Goal: Information Seeking & Learning: Learn about a topic

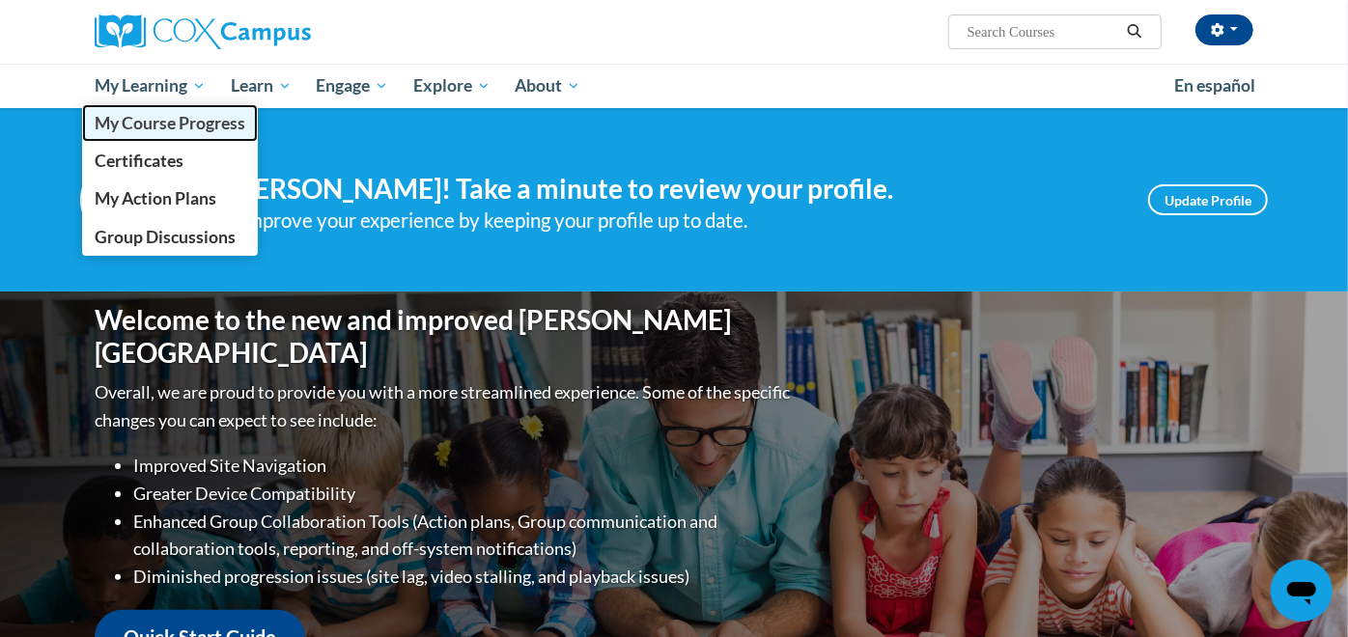
click at [173, 132] on link "My Course Progress" at bounding box center [170, 123] width 176 height 38
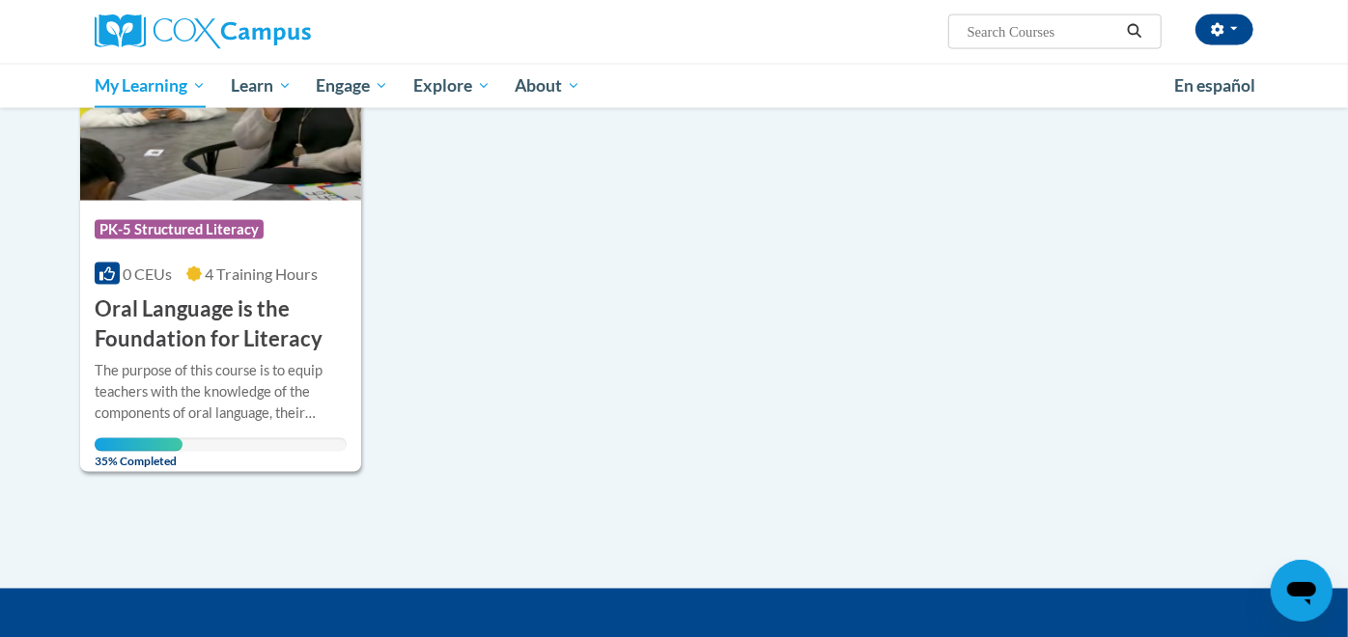
scroll to position [1909, 0]
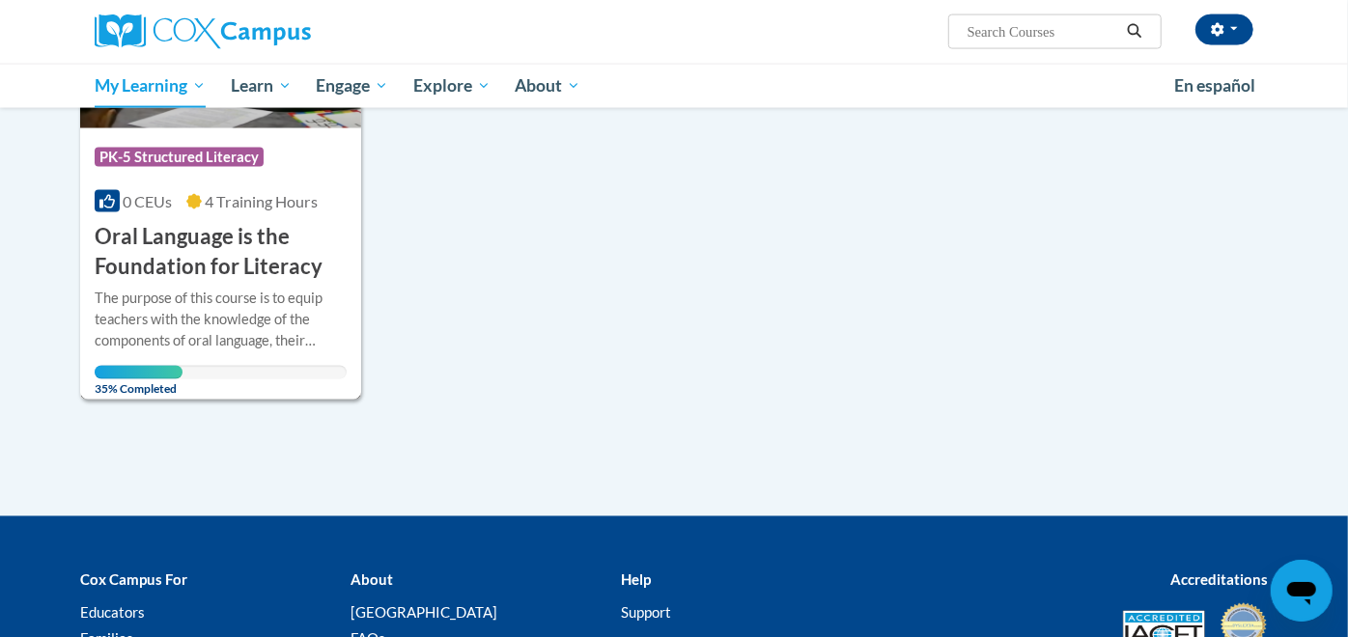
click at [265, 233] on h3 "Oral Language is the Foundation for Literacy" at bounding box center [221, 252] width 252 height 60
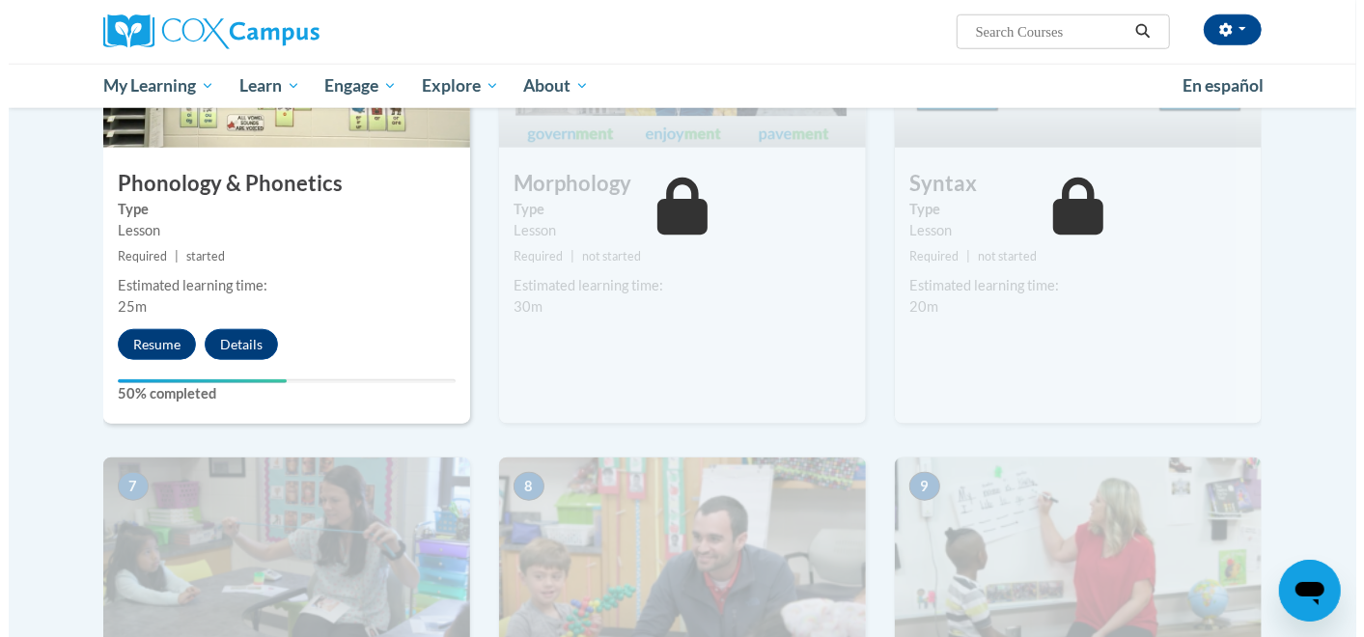
scroll to position [1131, 0]
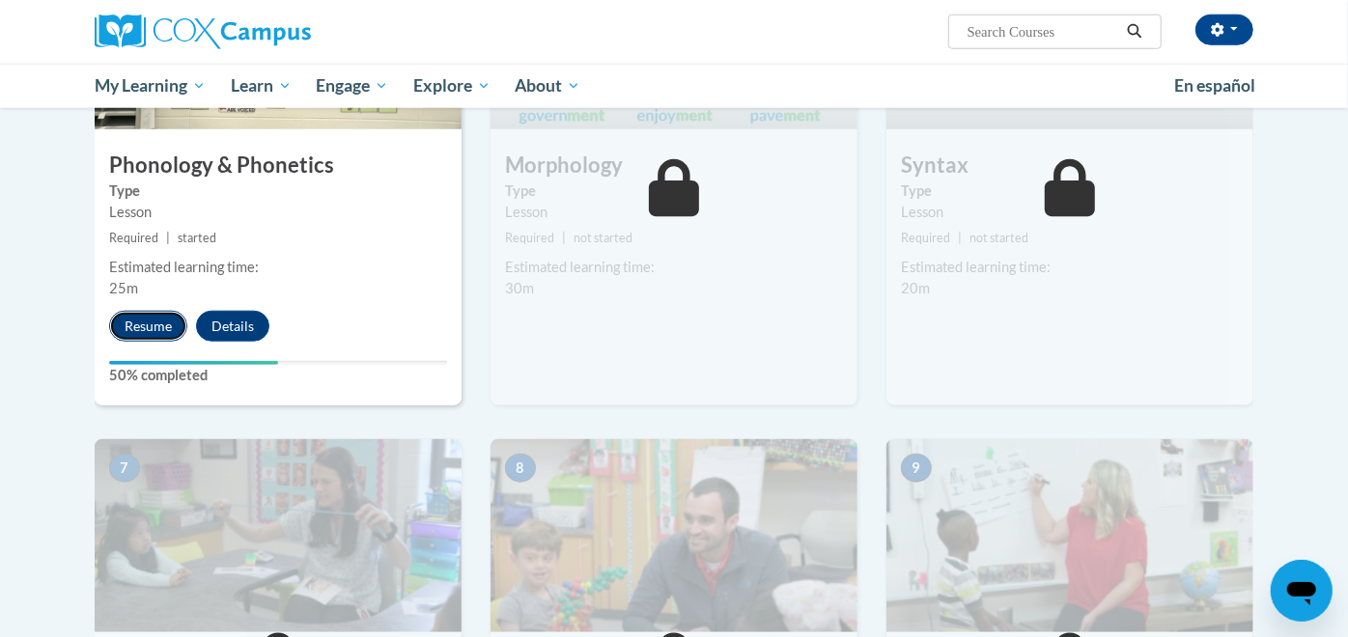
click at [159, 323] on button "Resume" at bounding box center [148, 326] width 78 height 31
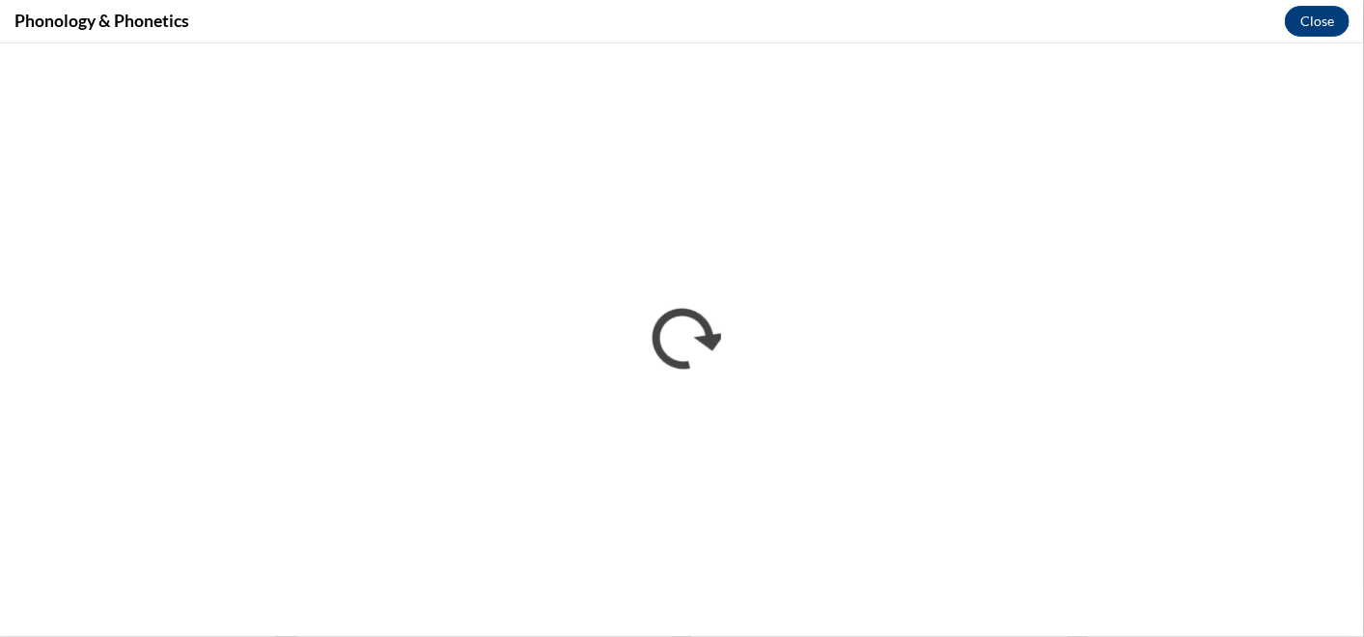
scroll to position [0, 0]
